Goal: Obtain resource: Obtain resource

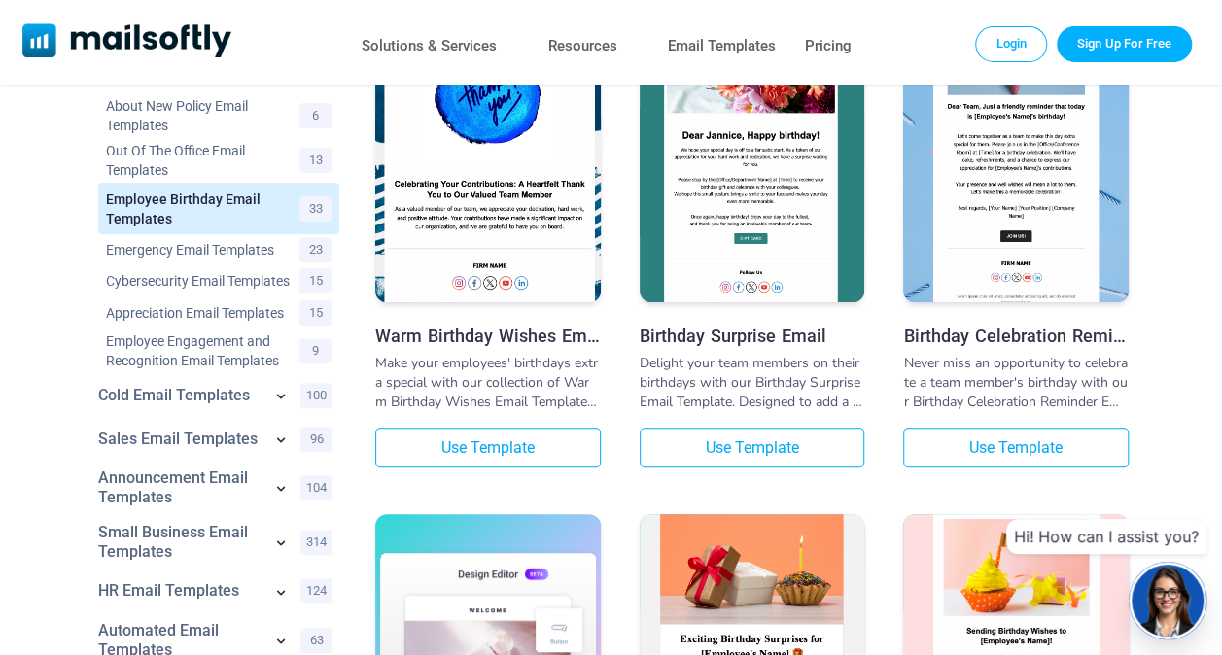
scroll to position [232, 0]
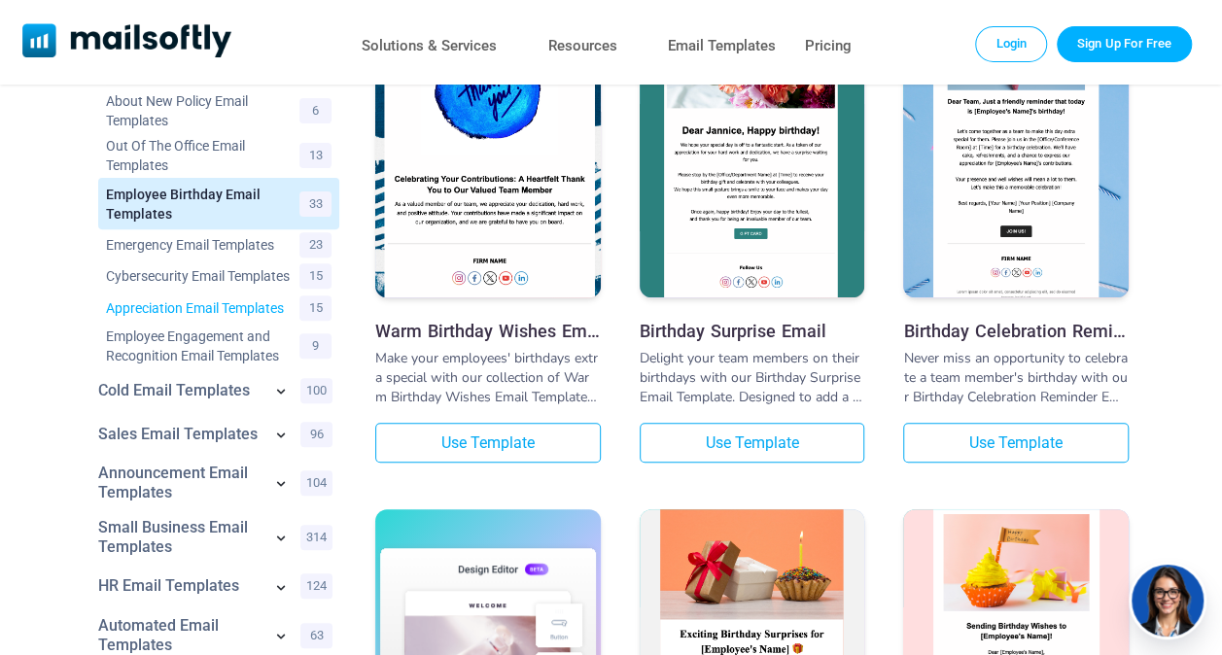
click at [203, 315] on link "Appreciation Email Templates" at bounding box center [198, 307] width 184 height 19
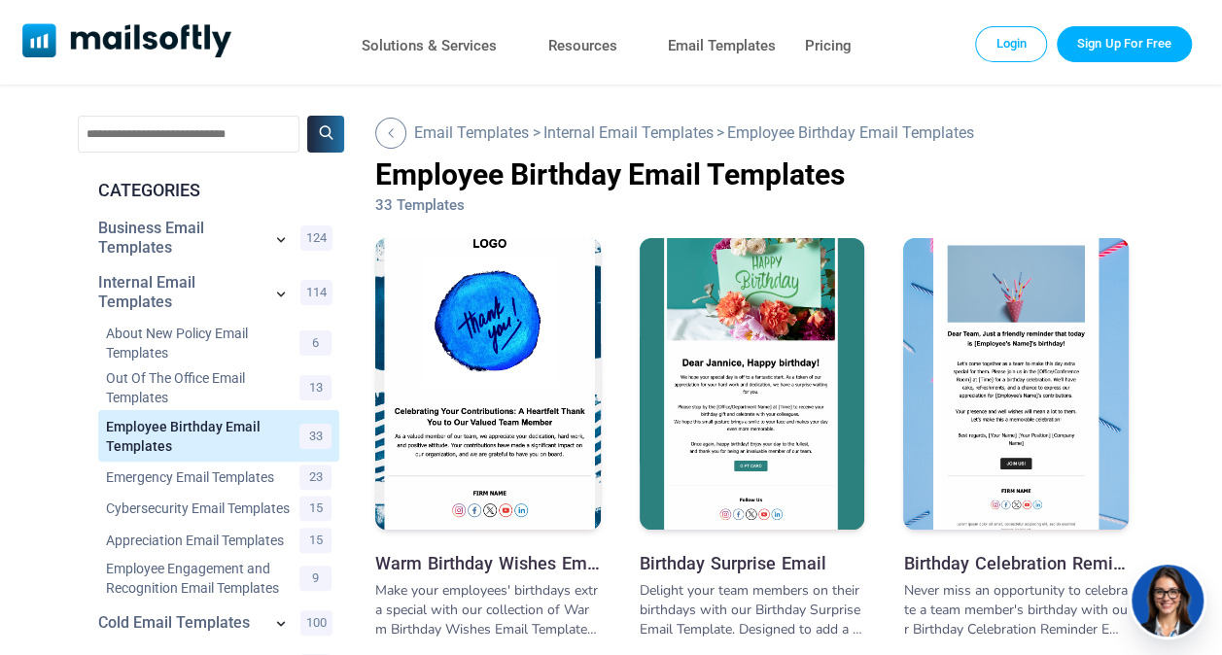
click at [127, 129] on input "text" at bounding box center [189, 134] width 222 height 37
type input "*********"
click at [307, 116] on button at bounding box center [325, 134] width 37 height 37
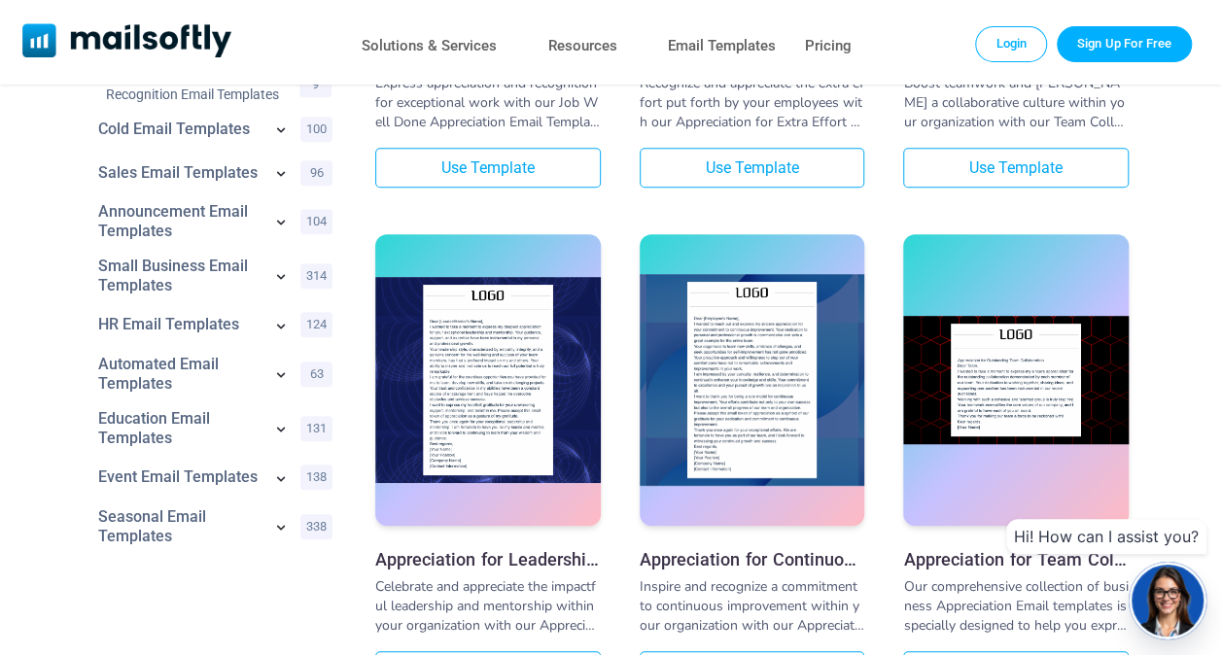
scroll to position [512, 0]
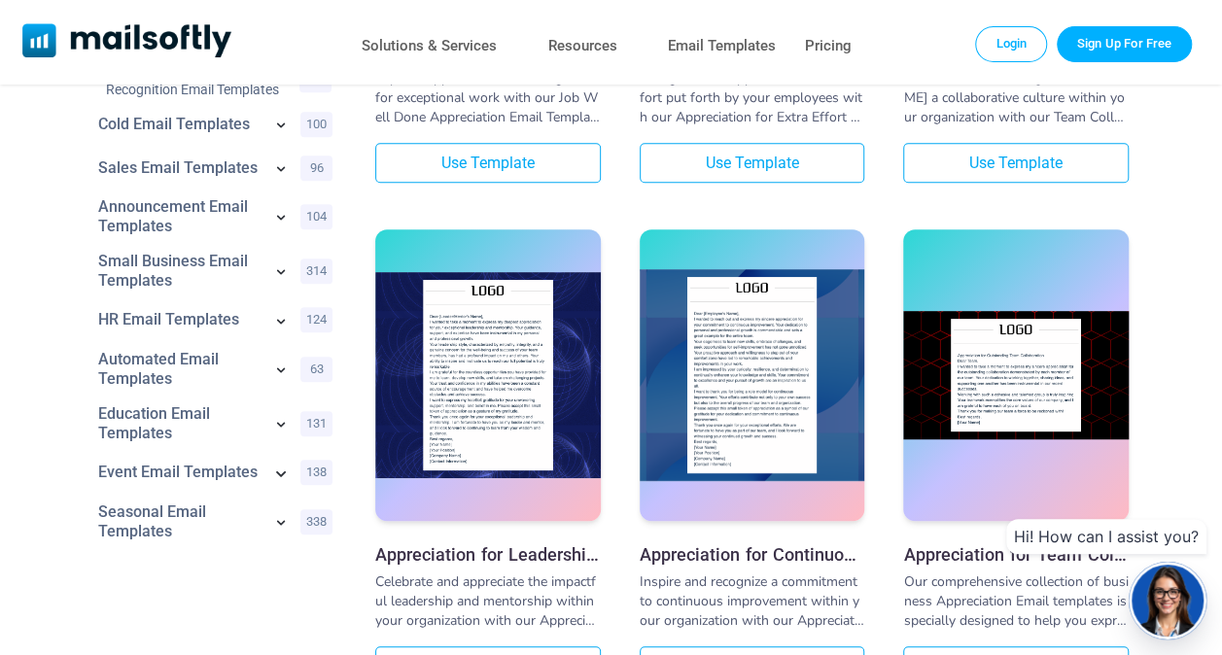
click at [276, 469] on icon at bounding box center [280, 472] width 23 height 23
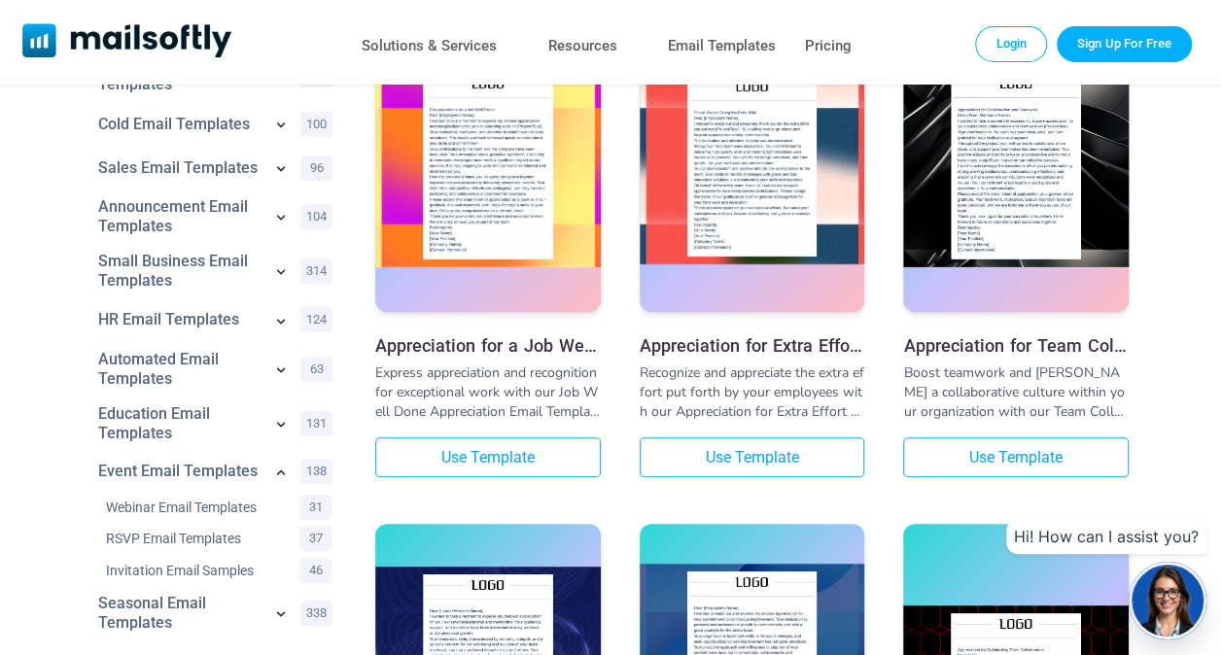
scroll to position [309, 0]
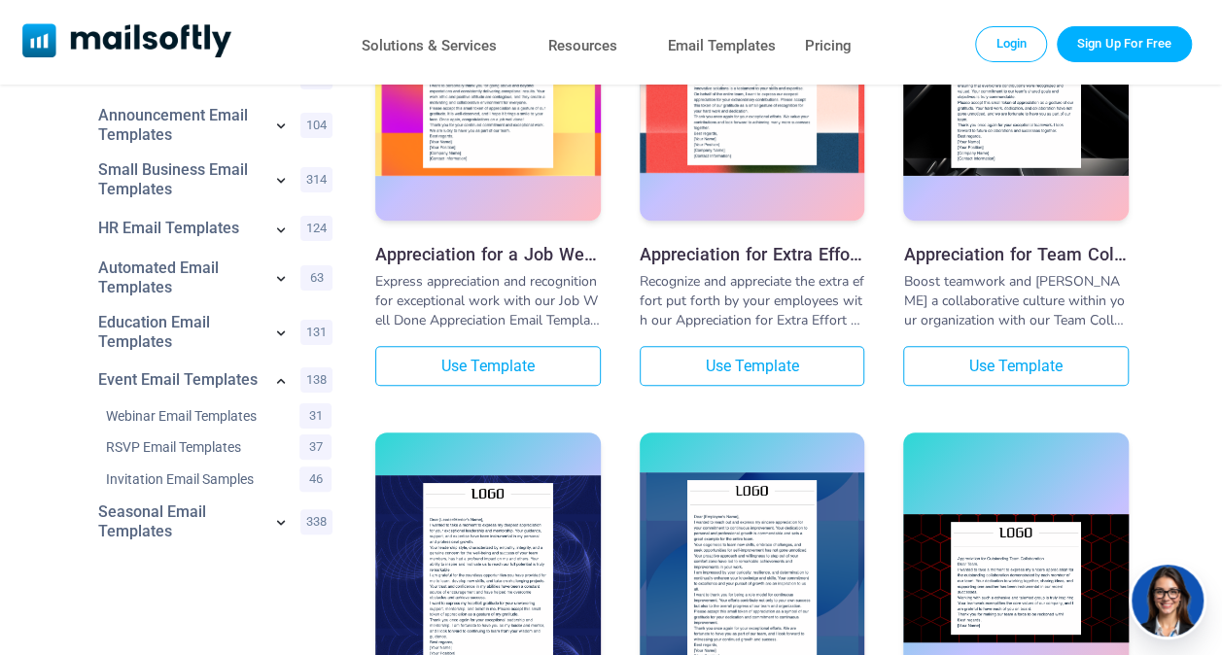
click at [283, 527] on icon at bounding box center [280, 521] width 19 height 19
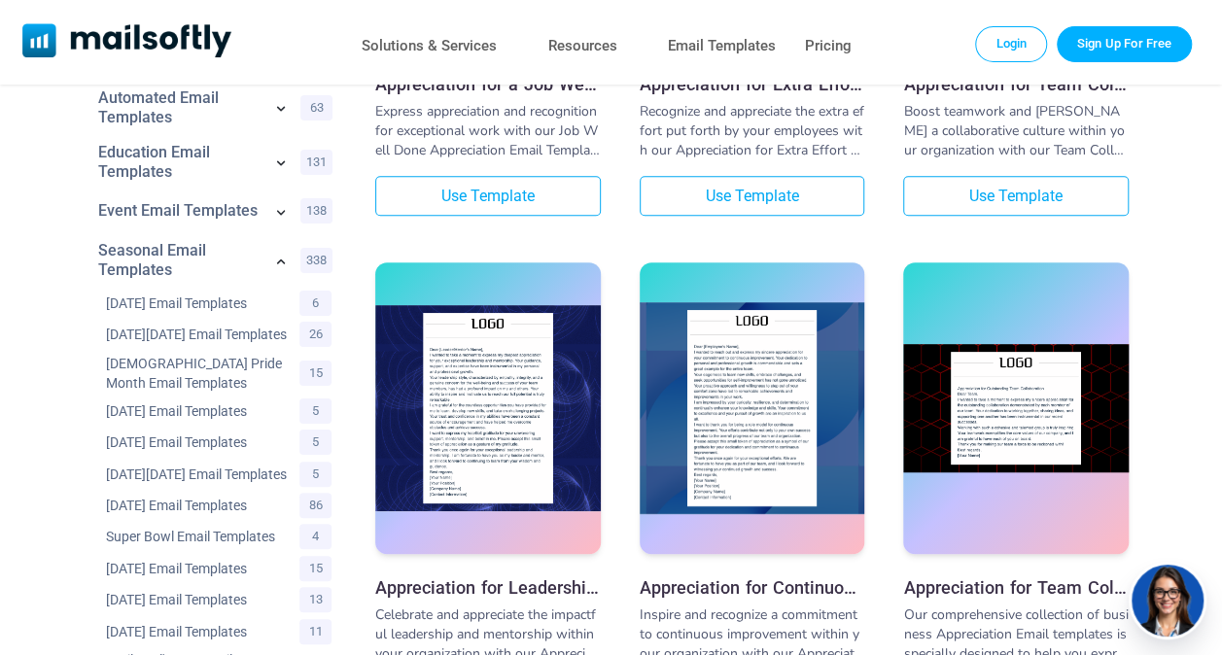
scroll to position [0, 0]
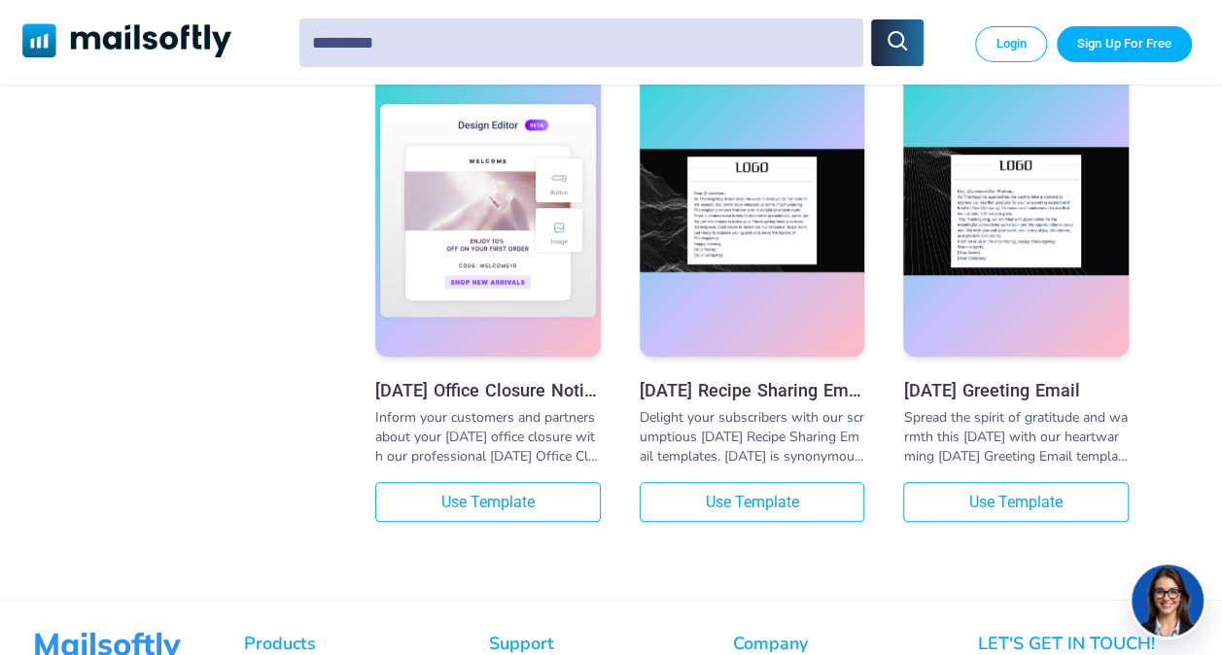
scroll to position [11796, 0]
